Goal: Check status: Check status

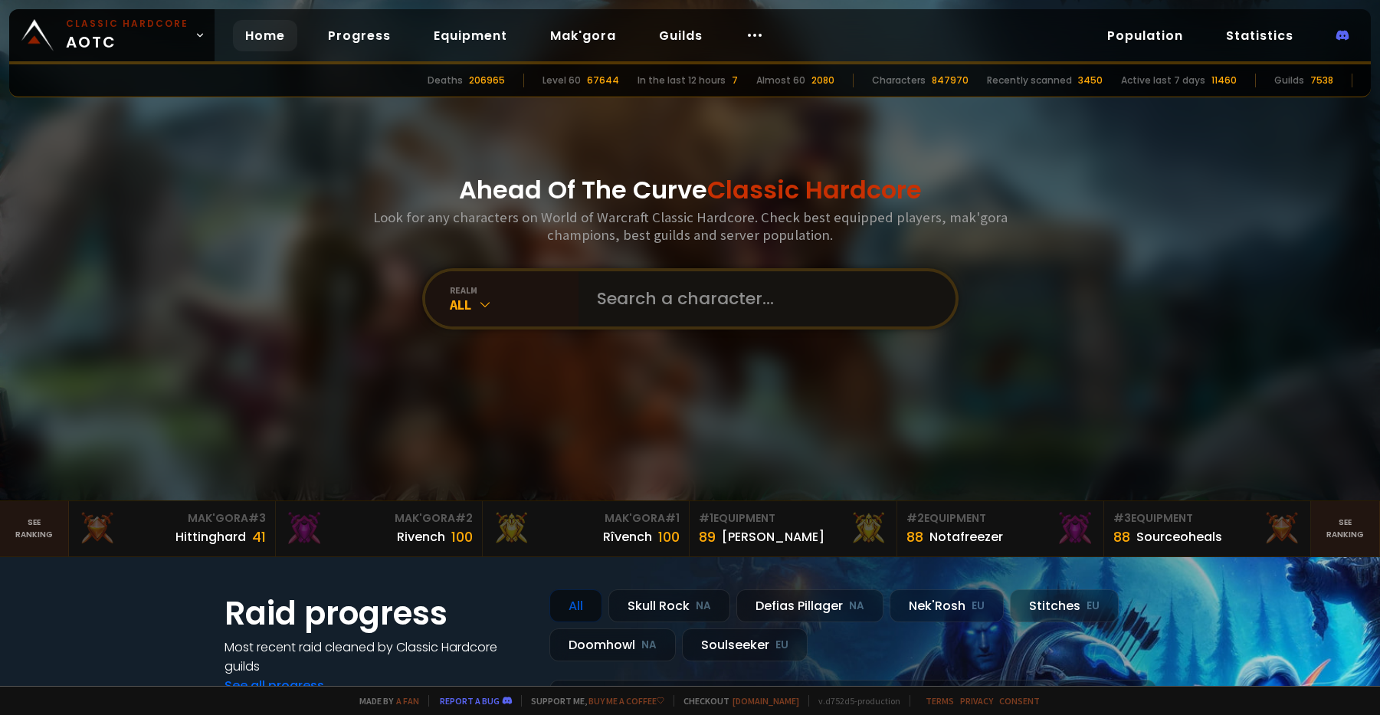
click at [640, 287] on input "text" at bounding box center [762, 298] width 349 height 55
type input "aloriagodx"
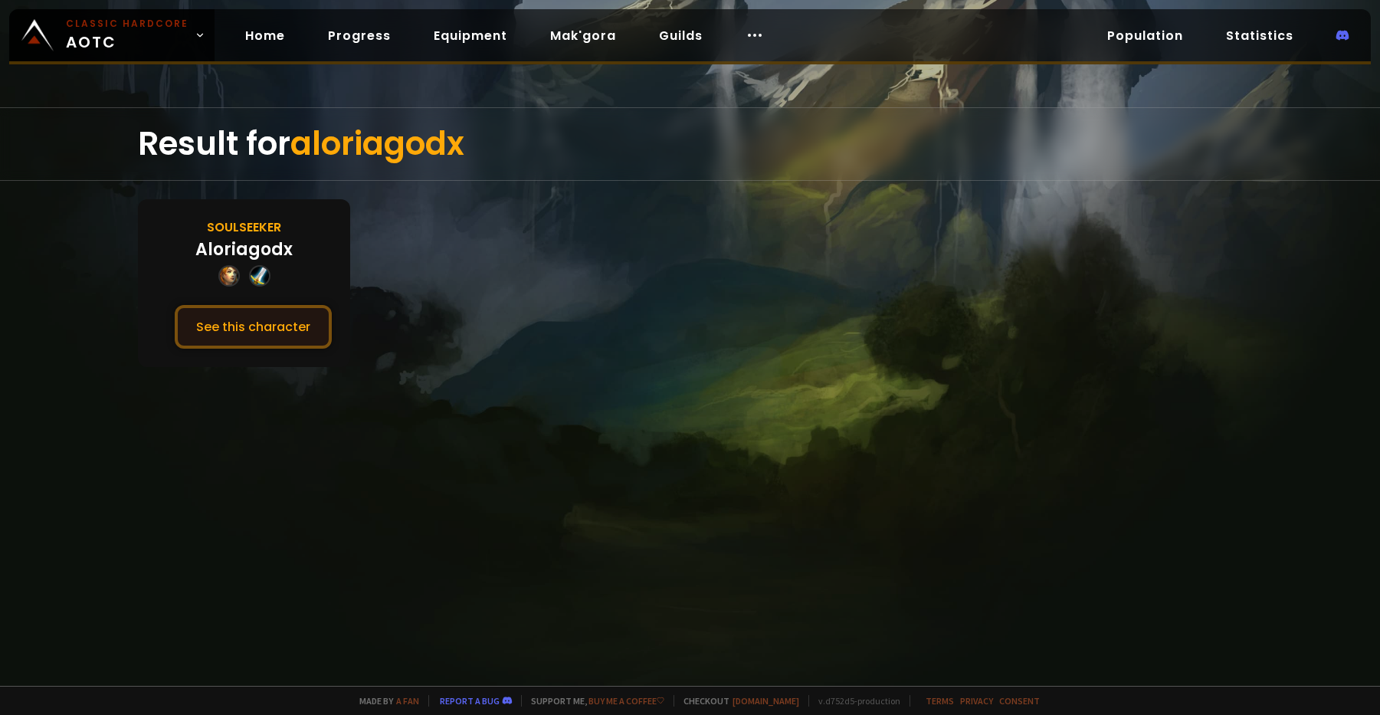
click at [258, 321] on button "See this character" at bounding box center [253, 327] width 157 height 44
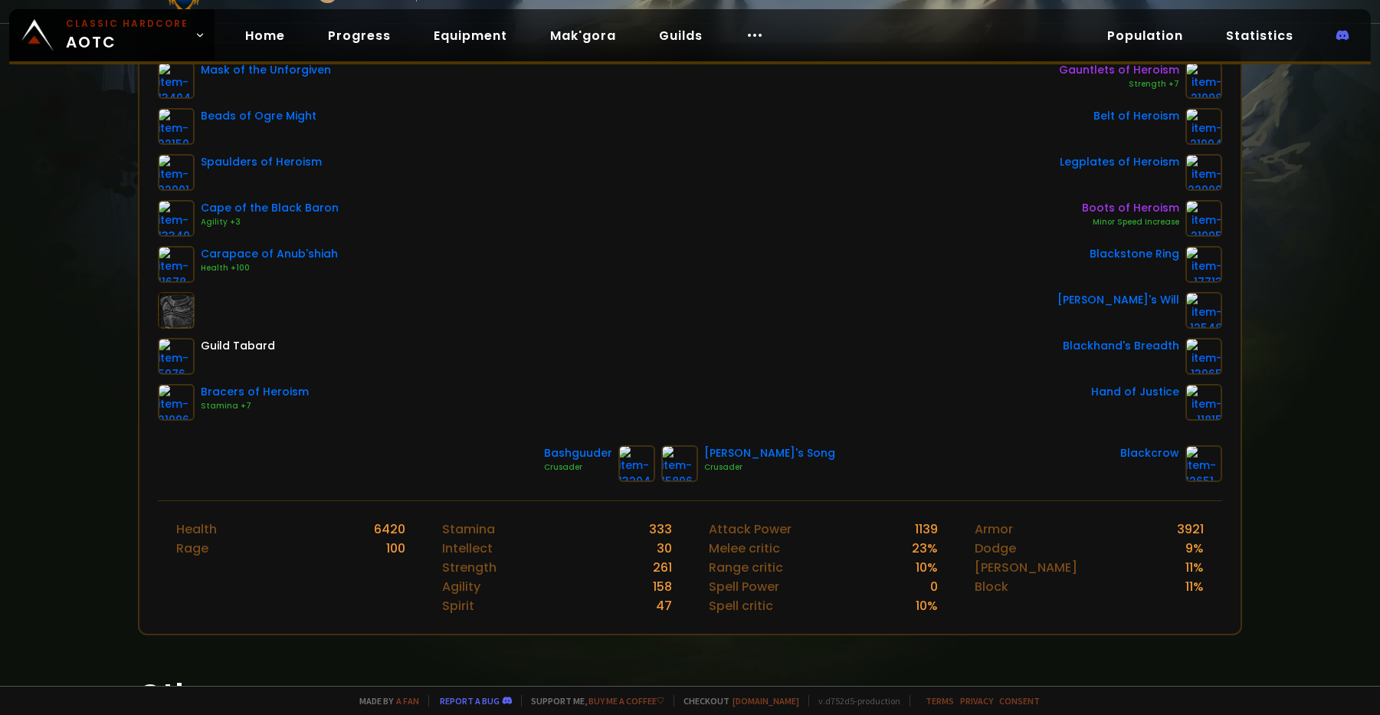
scroll to position [153, 0]
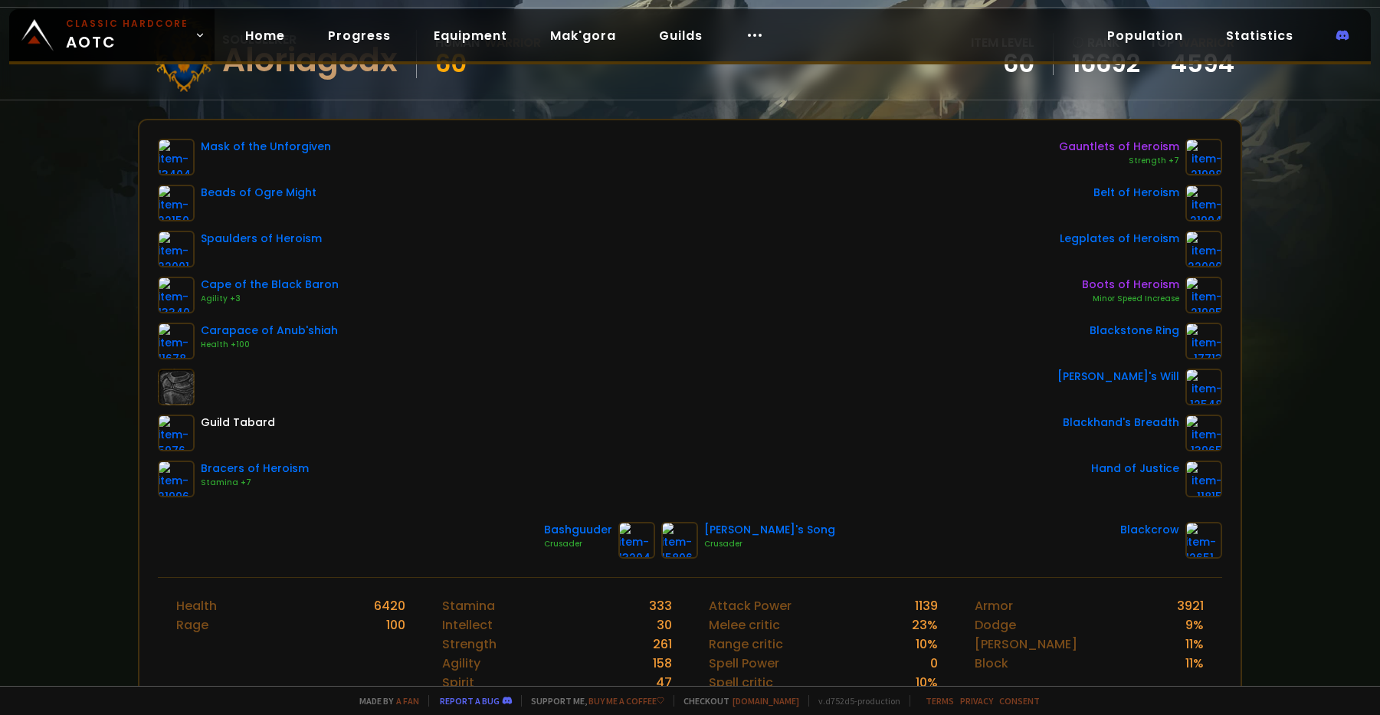
click at [358, 658] on div "Health 6420 Rage 100" at bounding box center [291, 644] width 266 height 133
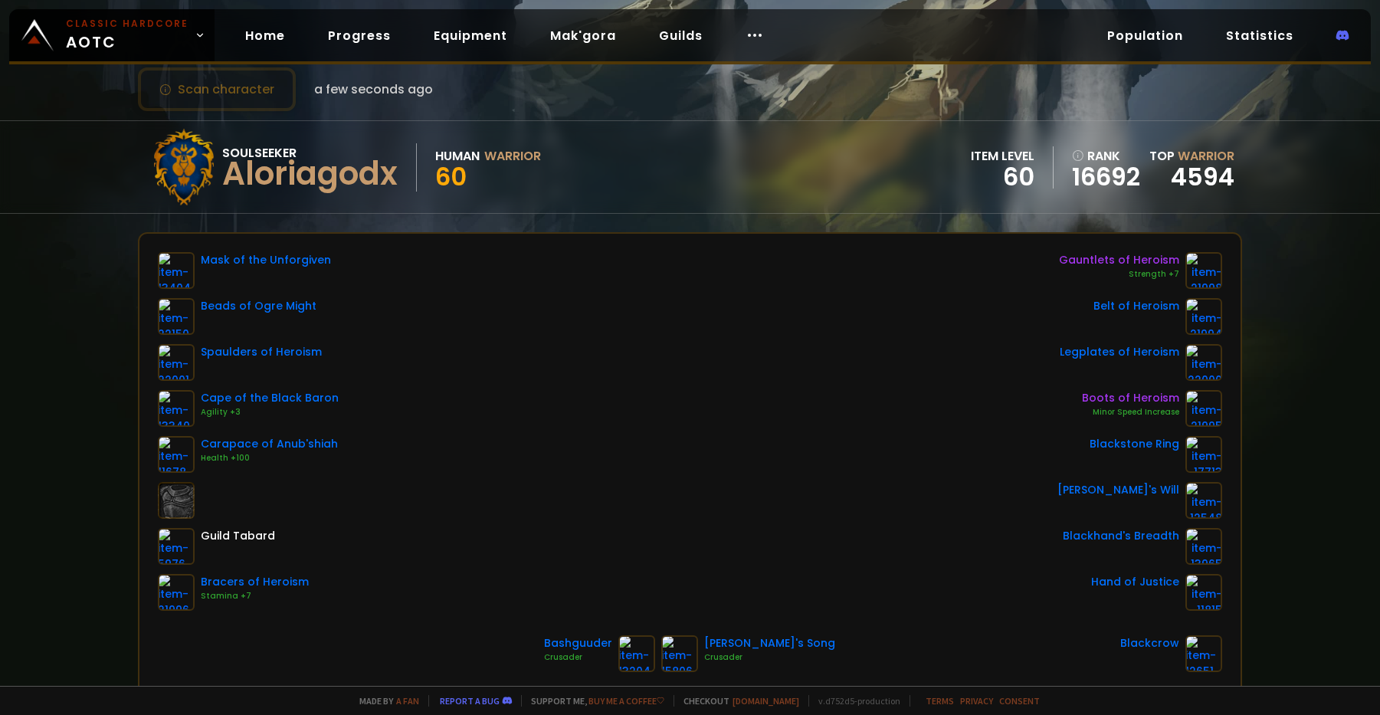
scroll to position [0, 0]
